Goal: Go to known website: Access a specific website the user already knows

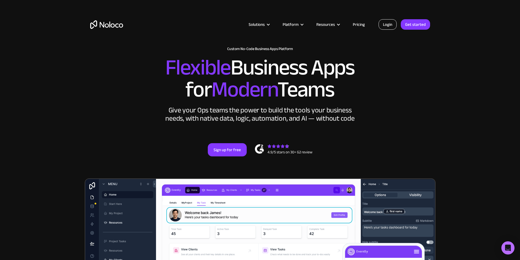
click at [386, 27] on link "Login" at bounding box center [388, 24] width 18 height 10
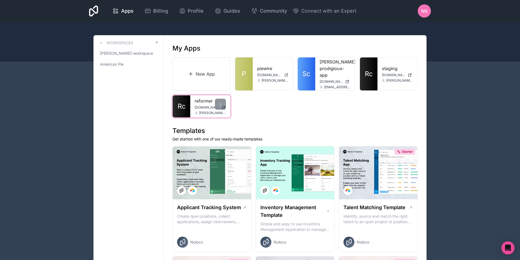
click at [210, 108] on span "[DOMAIN_NAME]" at bounding box center [207, 107] width 25 height 4
click at [224, 104] on div at bounding box center [220, 103] width 11 height 11
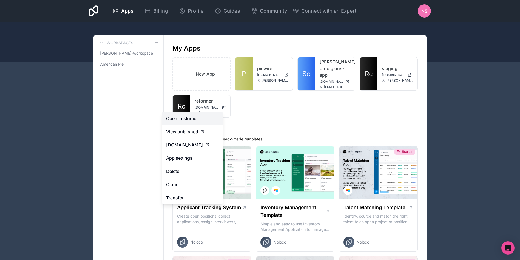
click at [167, 117] on div "Apps Billing Profile Guides Community Connect with an Expert NS Billing Profile…" at bounding box center [260, 130] width 520 height 260
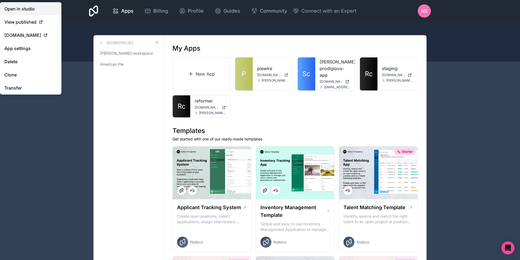
click at [30, 9] on link "Open in studio" at bounding box center [30, 8] width 61 height 13
